Goal: Check status: Check status

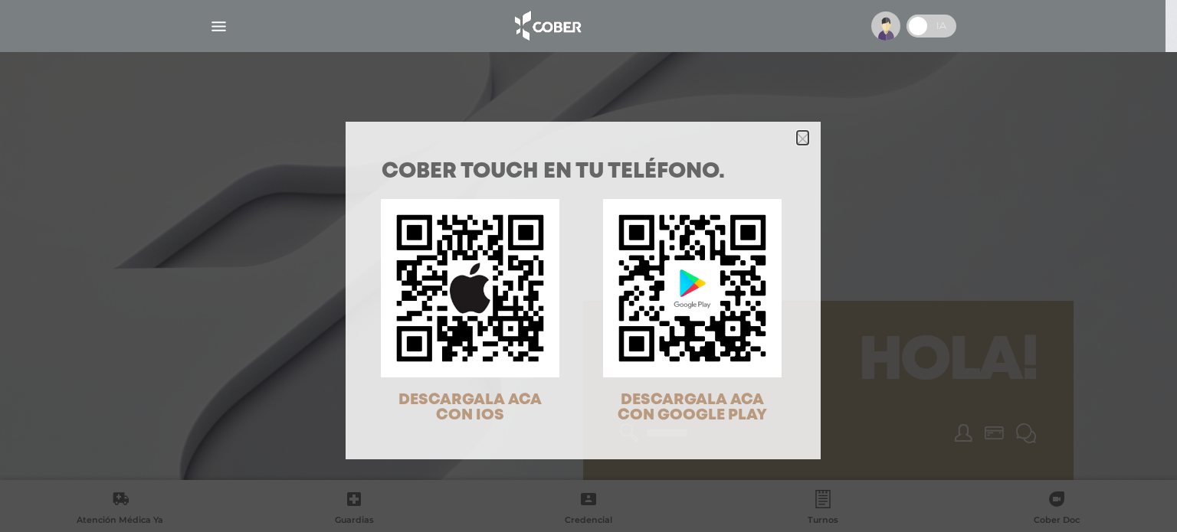
click at [797, 133] on icon "Close" at bounding box center [802, 138] width 11 height 11
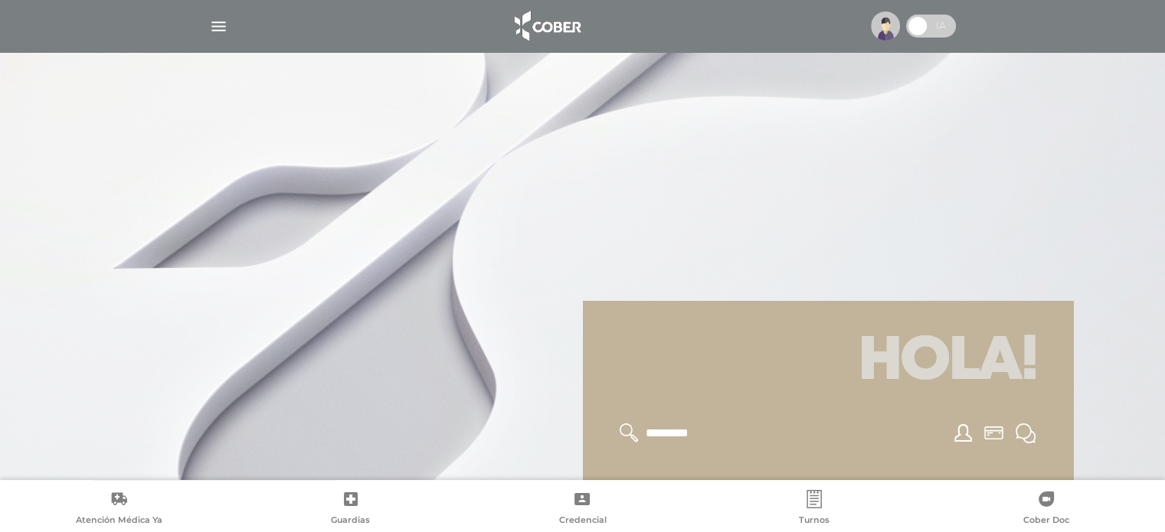
click at [211, 21] on img "button" at bounding box center [218, 26] width 19 height 19
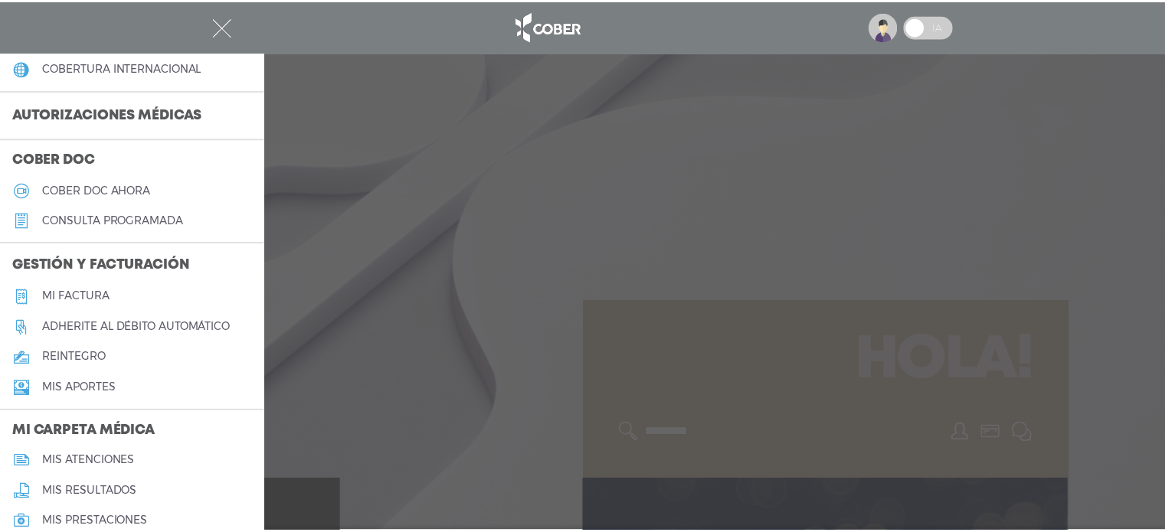
scroll to position [383, 0]
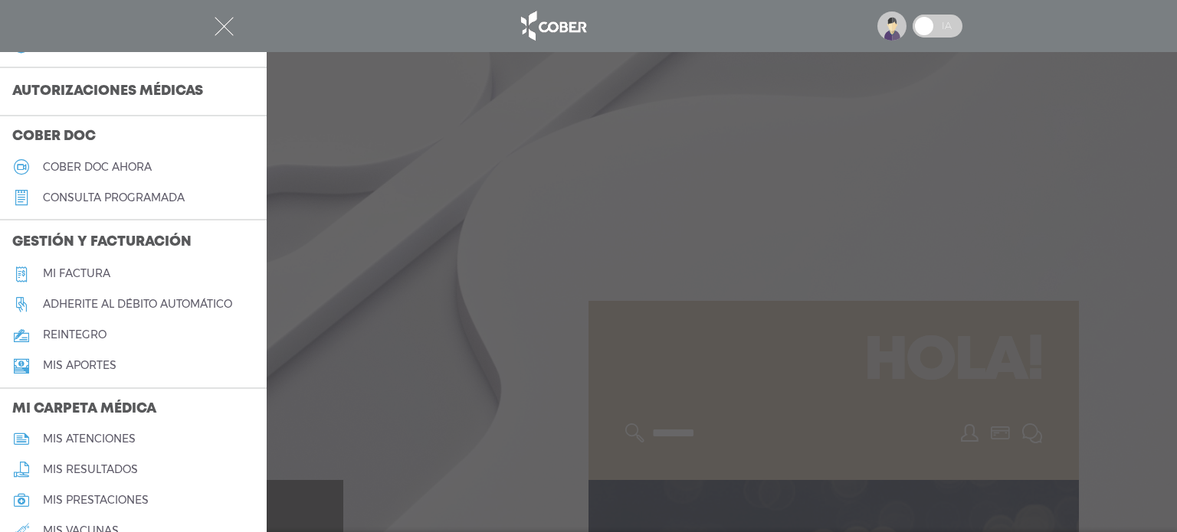
click at [92, 276] on h5 "Mi factura" at bounding box center [76, 273] width 67 height 13
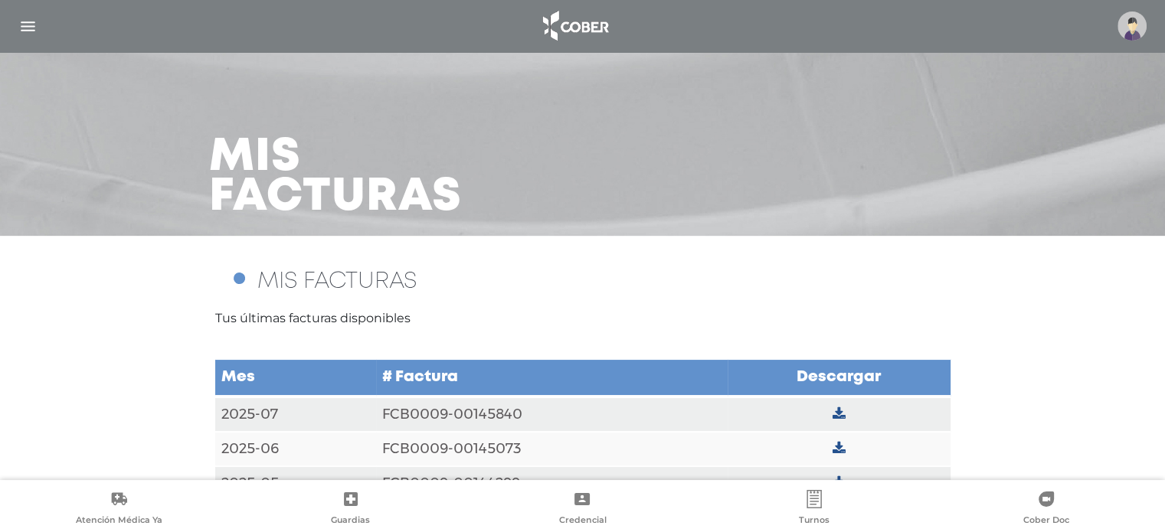
scroll to position [38, 0]
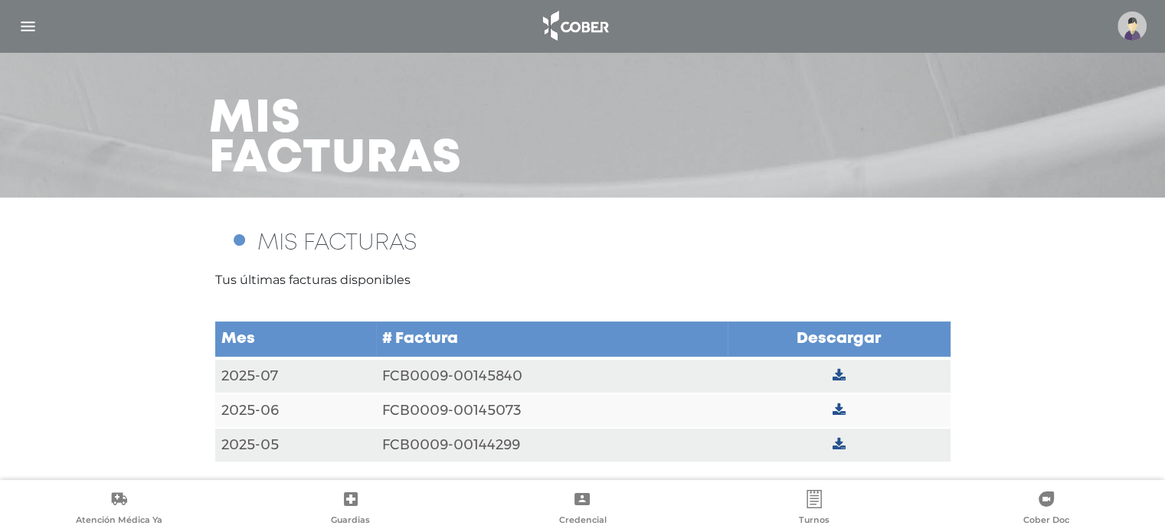
click at [843, 369] on icon at bounding box center [839, 376] width 13 height 14
click at [480, 371] on td "FCB0009-00145840" at bounding box center [552, 376] width 352 height 35
click at [456, 374] on td "FCB0009-00145840" at bounding box center [552, 376] width 352 height 35
click at [833, 374] on icon at bounding box center [839, 376] width 13 height 14
